Goal: Contribute content

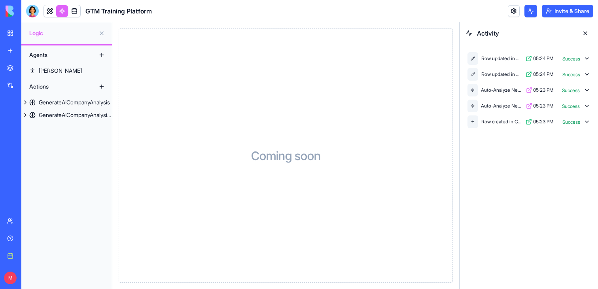
click at [590, 56] on div "Row updated in Companies 05:24 PM Success" at bounding box center [529, 59] width 126 height 16
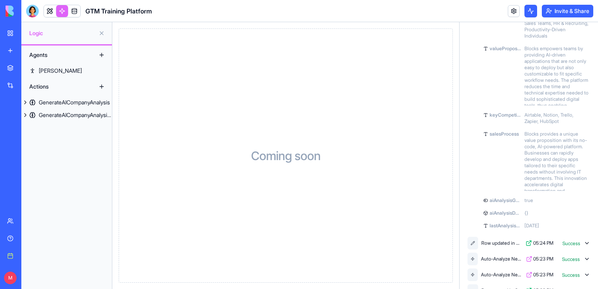
scroll to position [135, 0]
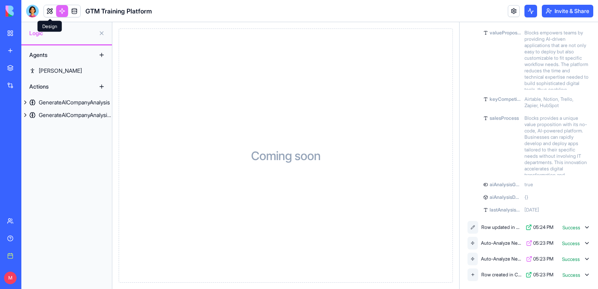
click at [52, 12] on link at bounding box center [50, 11] width 12 height 12
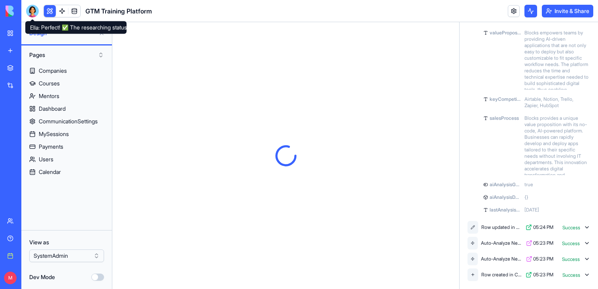
click at [37, 12] on div at bounding box center [32, 11] width 13 height 13
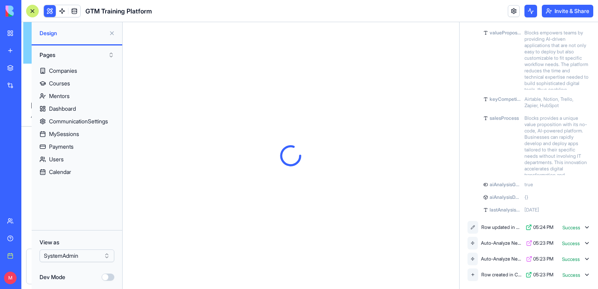
scroll to position [7851, 0]
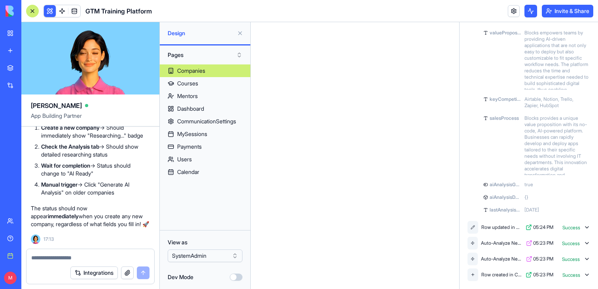
click at [238, 35] on button at bounding box center [240, 33] width 13 height 13
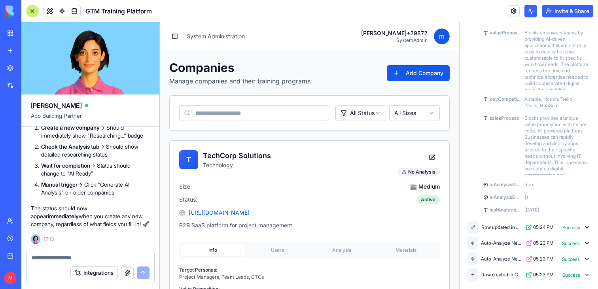
click at [33, 16] on div at bounding box center [32, 11] width 13 height 13
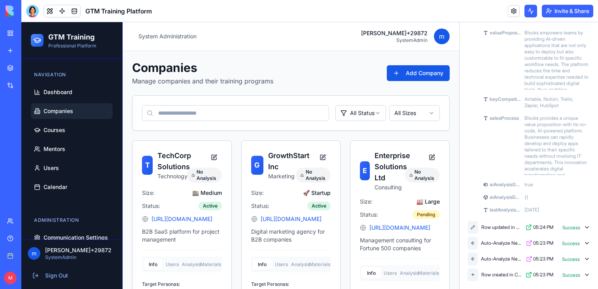
click at [60, 114] on span "Companies" at bounding box center [58, 111] width 30 height 8
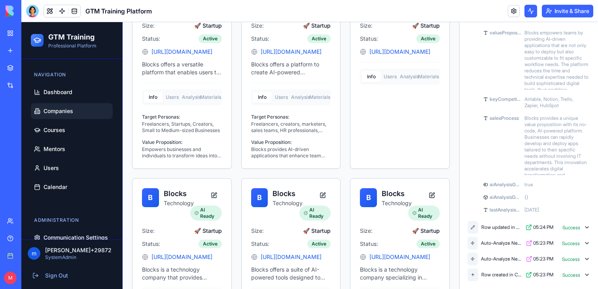
scroll to position [879, 0]
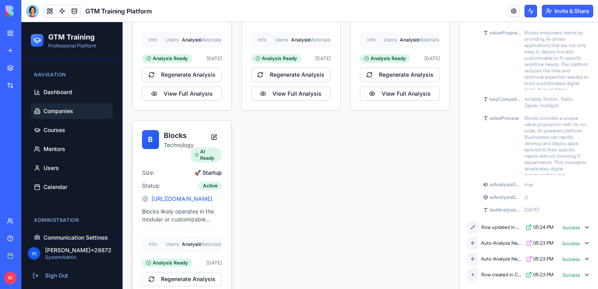
click at [189, 210] on div "B Blocks Technology AI Ready Size: 🚀 Startup Status: Active [URL][DOMAIN_NAME] …" at bounding box center [181, 218] width 99 height 194
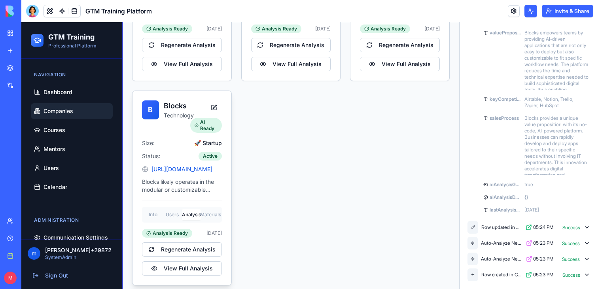
scroll to position [915, 0]
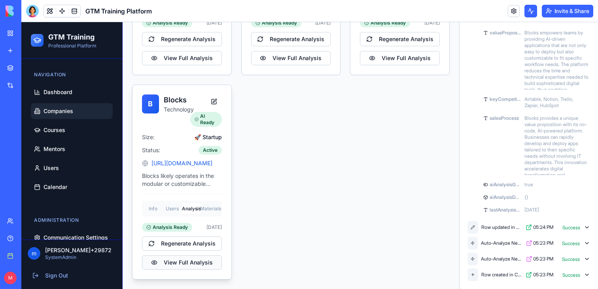
click at [178, 260] on button "View Full Analysis" at bounding box center [182, 262] width 80 height 14
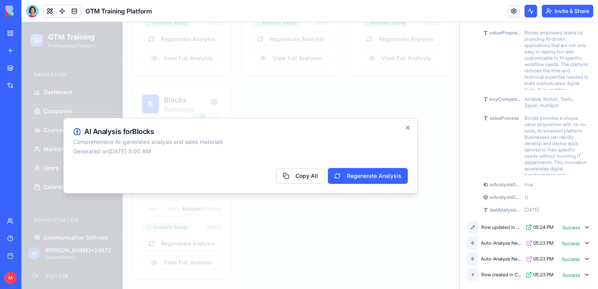
click at [419, 240] on div at bounding box center [240, 155] width 438 height 267
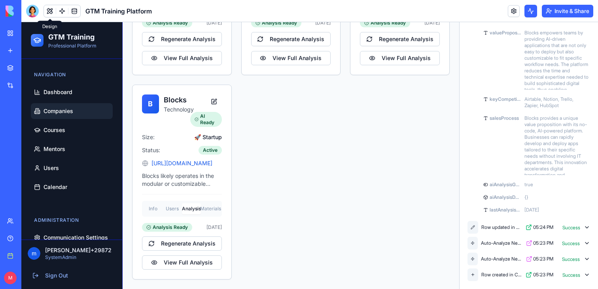
click at [34, 12] on div at bounding box center [32, 11] width 13 height 13
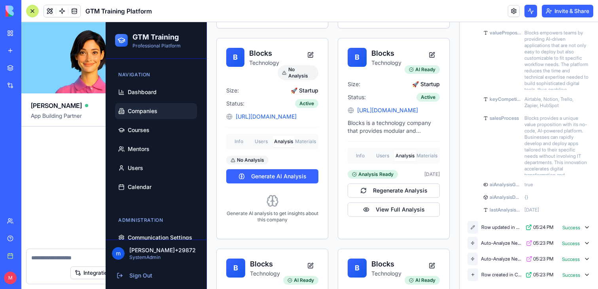
scroll to position [1388, 0]
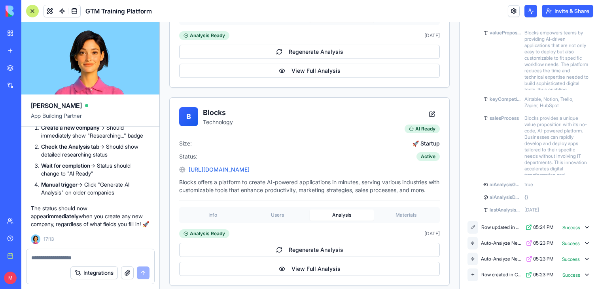
click at [73, 257] on textarea at bounding box center [90, 258] width 118 height 8
paste textarea "**"
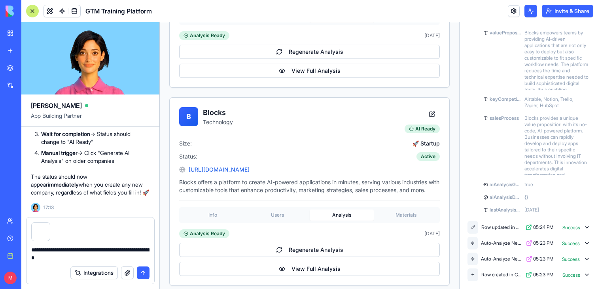
type textarea "**********"
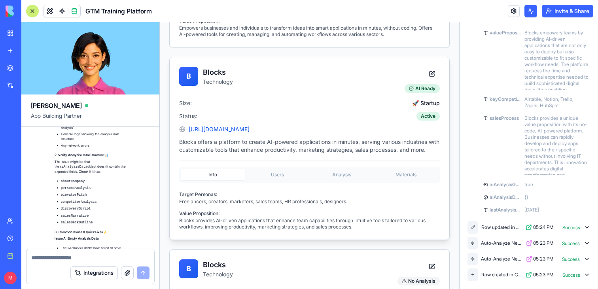
scroll to position [8740, 0]
